Goal: Task Accomplishment & Management: Complete application form

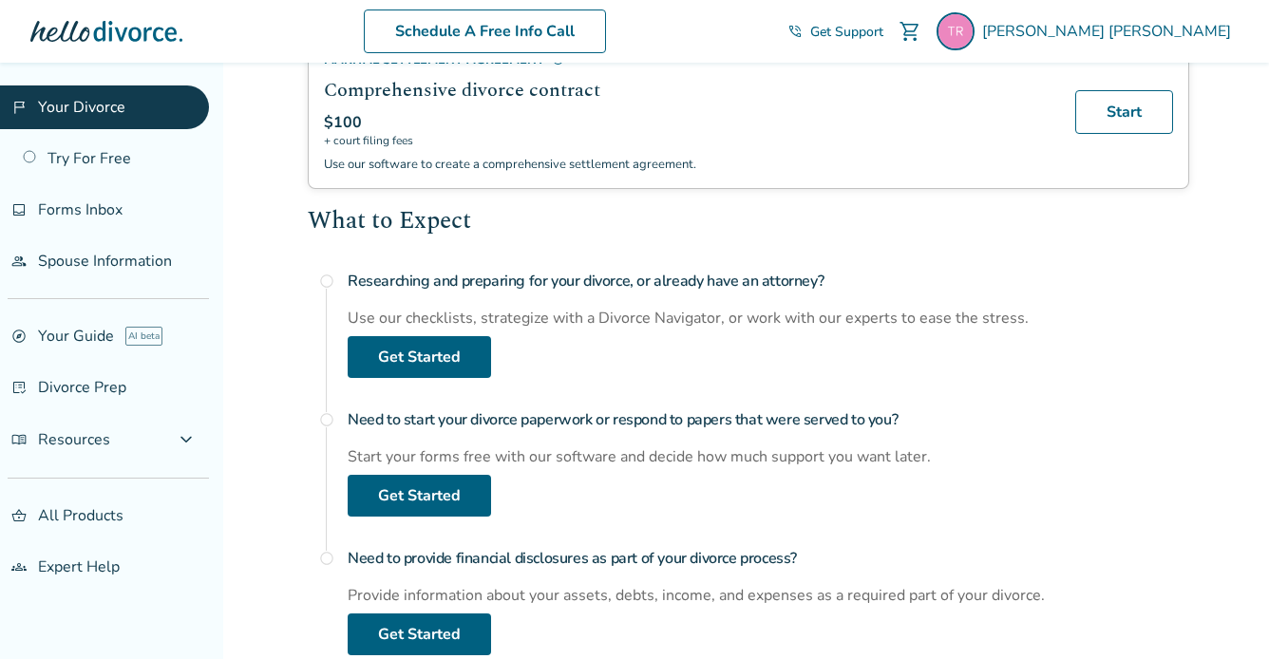
scroll to position [557, 0]
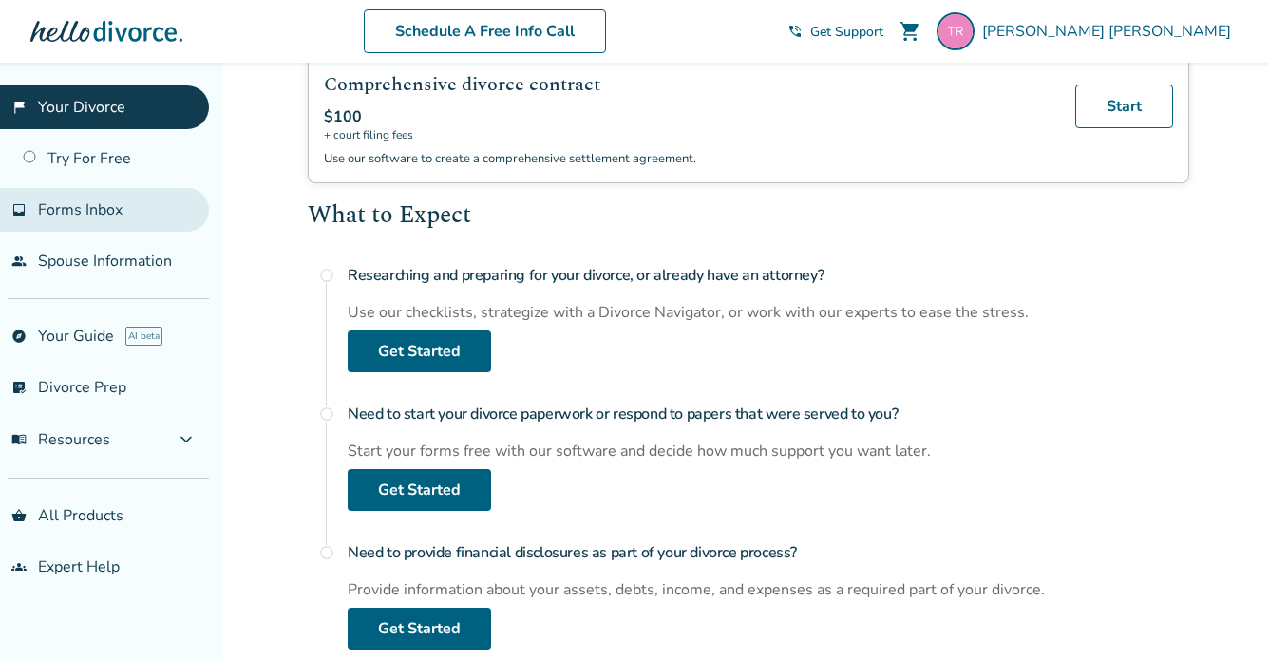
click at [119, 211] on span "Forms Inbox" at bounding box center [80, 209] width 85 height 21
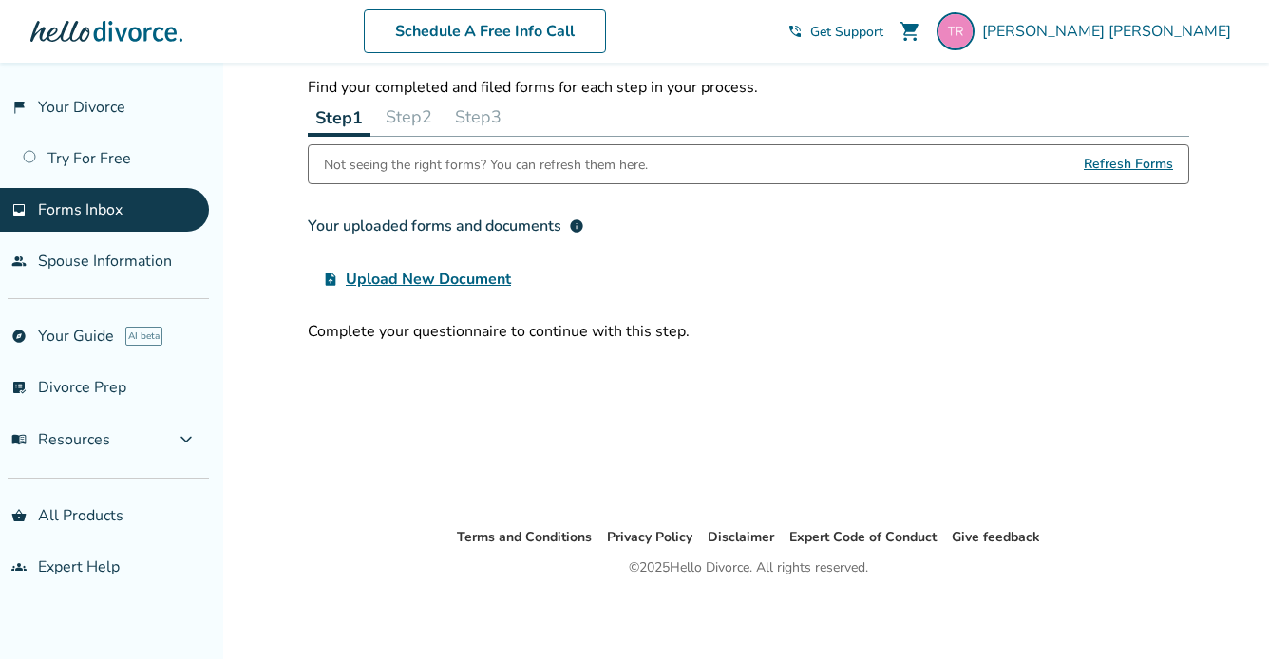
click at [521, 164] on div "Not seeing the right forms? You can refresh them here." at bounding box center [486, 164] width 324 height 38
click at [589, 158] on div "Not seeing the right forms? You can refresh them here." at bounding box center [486, 164] width 324 height 38
click at [520, 174] on div "Not seeing the right forms? You can refresh them here." at bounding box center [486, 164] width 324 height 38
click at [522, 164] on div "Not seeing the right forms? You can refresh them here." at bounding box center [486, 164] width 324 height 38
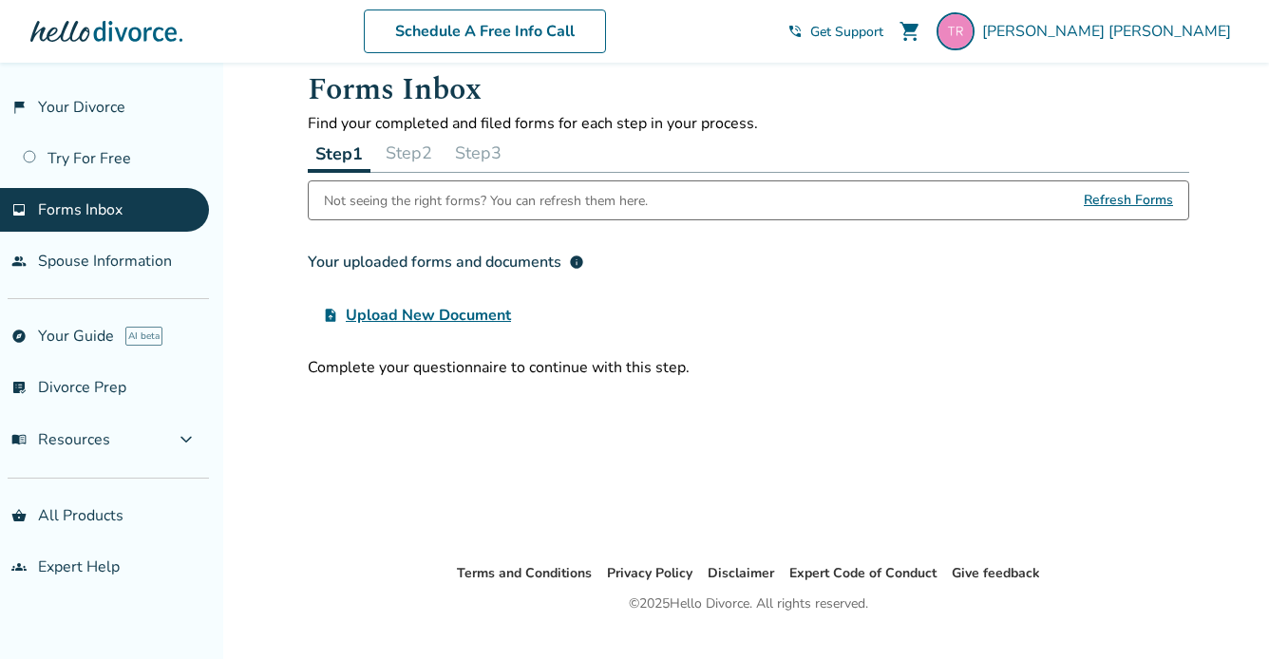
scroll to position [33, 0]
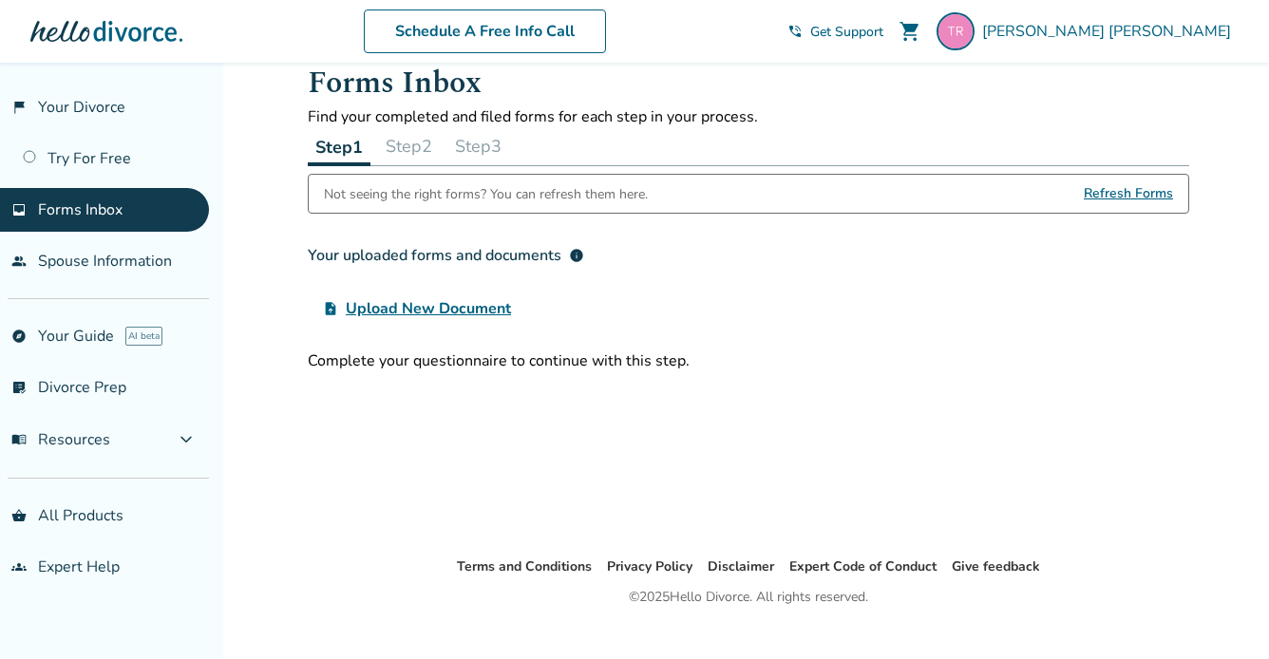
click at [445, 308] on span "Upload New Document" at bounding box center [428, 308] width 165 height 23
click at [0, 0] on input "upload_file Upload New Document" at bounding box center [0, 0] width 0 height 0
click at [103, 256] on link "people Spouse Information" at bounding box center [104, 261] width 209 height 44
